Goal: Task Accomplishment & Management: Use online tool/utility

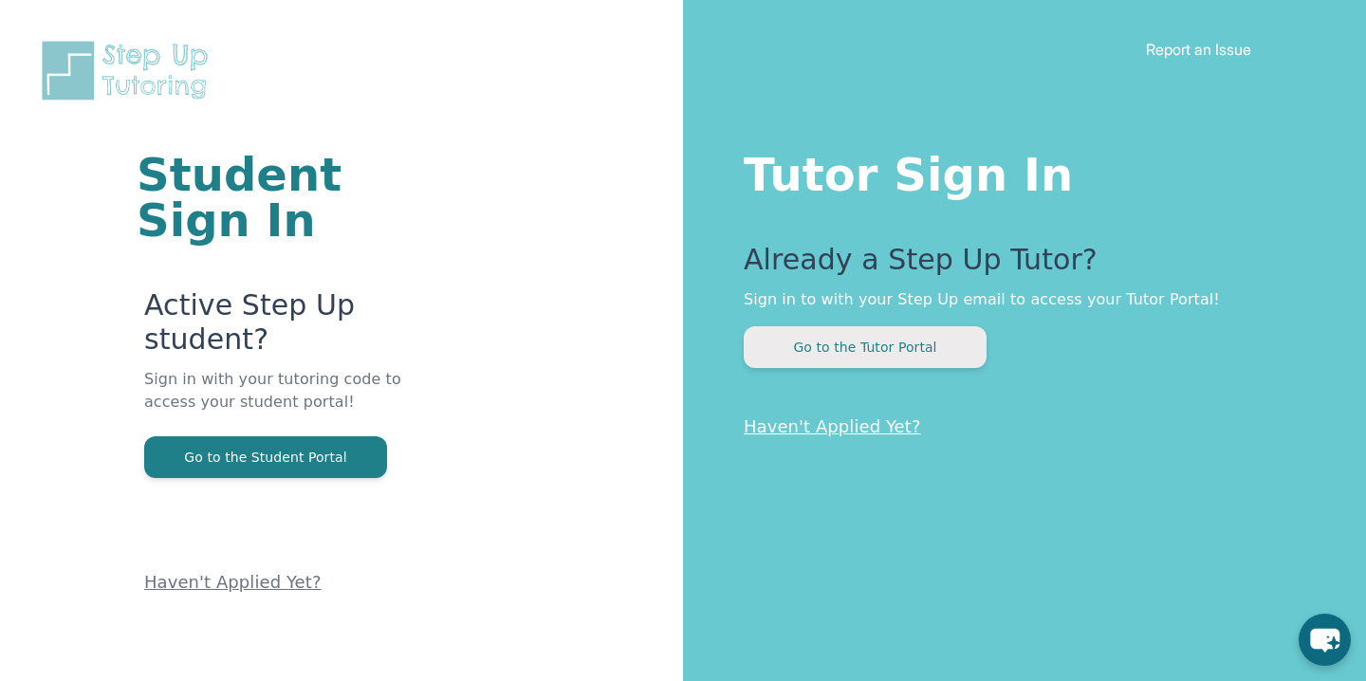
click at [868, 358] on button "Go to the Tutor Portal" at bounding box center [865, 347] width 243 height 42
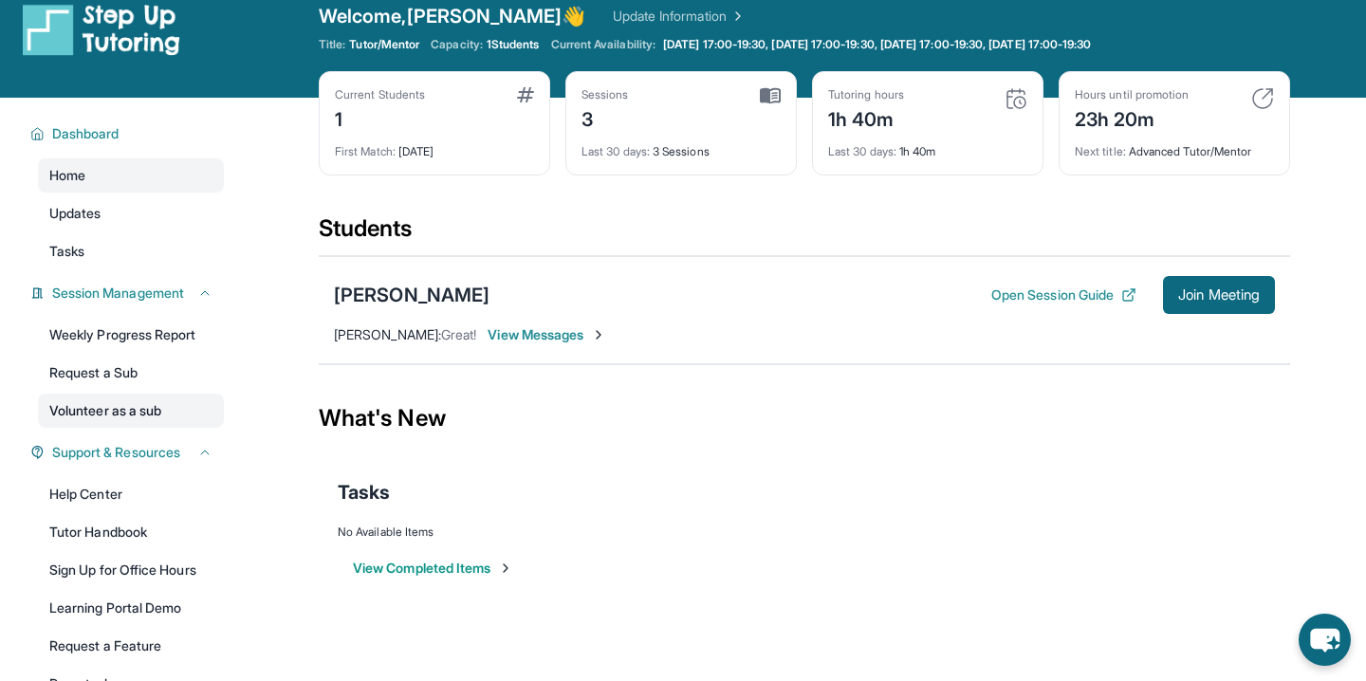
scroll to position [33, 0]
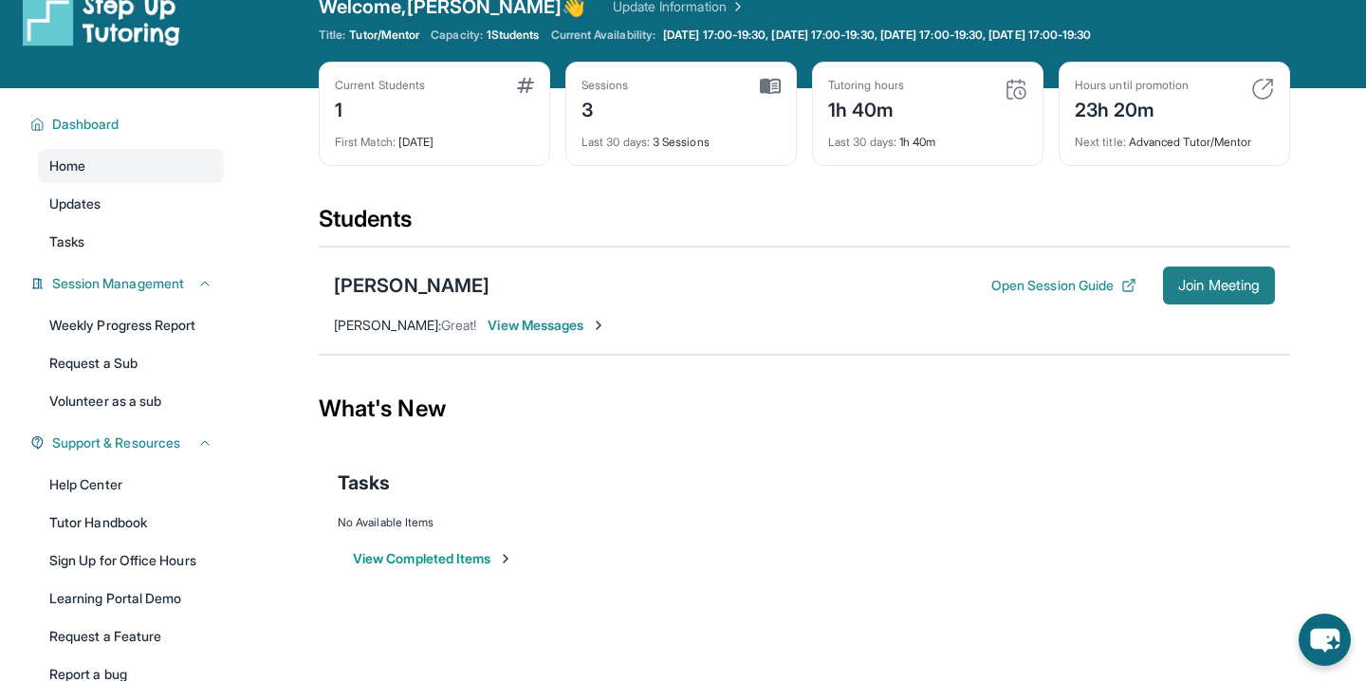
click at [1185, 284] on span "Join Meeting" at bounding box center [1220, 285] width 82 height 11
click at [1091, 282] on button "Open Session Guide" at bounding box center [1064, 285] width 145 height 19
